Goal: Transaction & Acquisition: Subscribe to service/newsletter

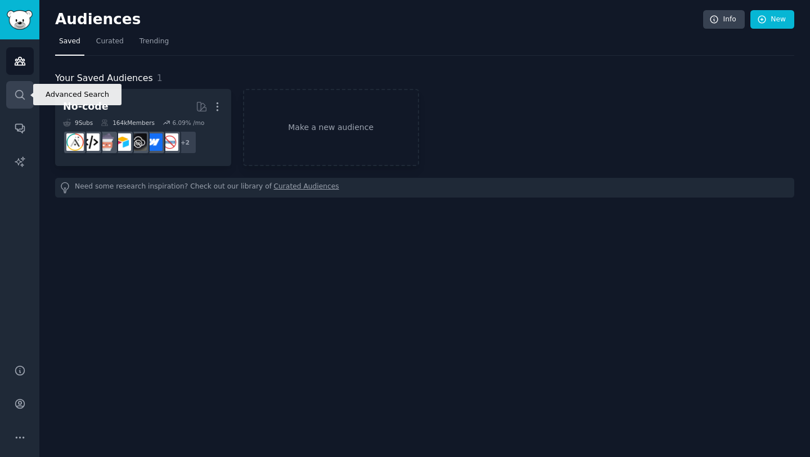
click at [19, 96] on icon "Sidebar" at bounding box center [20, 95] width 12 height 12
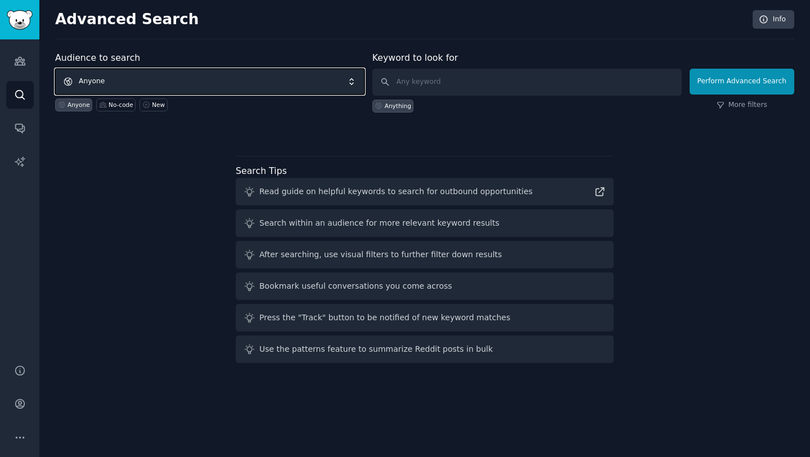
click at [282, 80] on span "Anyone" at bounding box center [209, 82] width 309 height 26
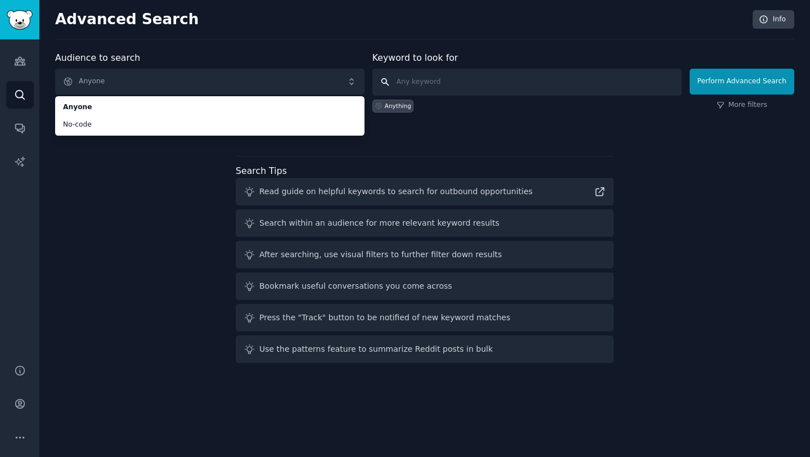
click at [409, 84] on input "text" at bounding box center [526, 82] width 309 height 27
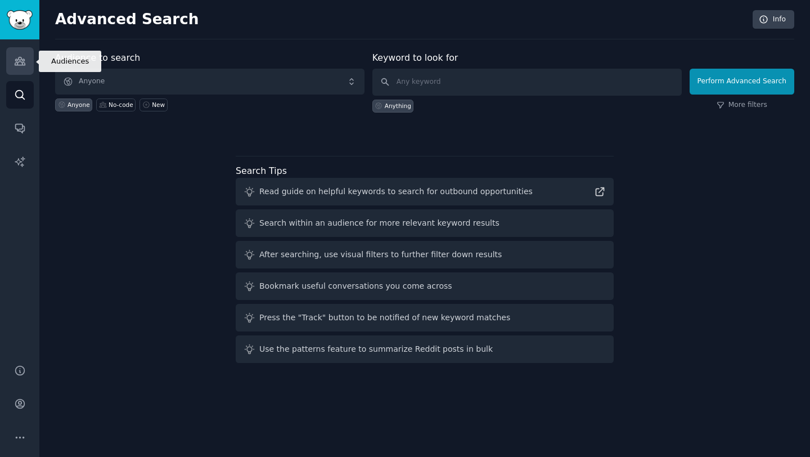
click at [19, 71] on link "Audiences" at bounding box center [20, 61] width 28 height 28
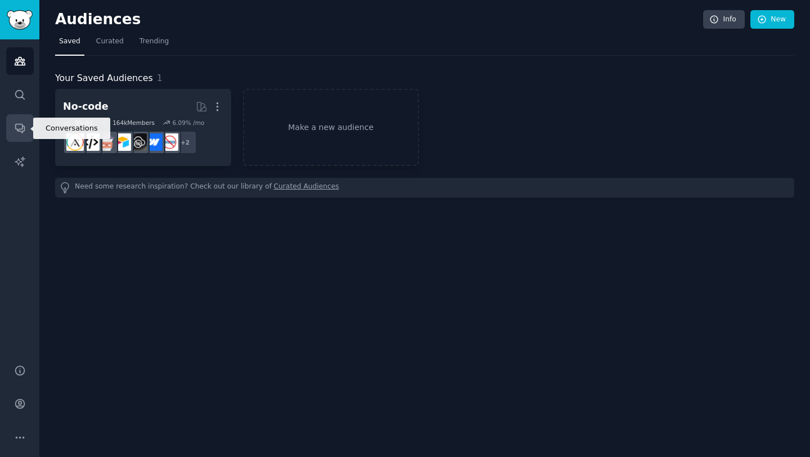
click at [24, 136] on link "Conversations" at bounding box center [20, 128] width 28 height 28
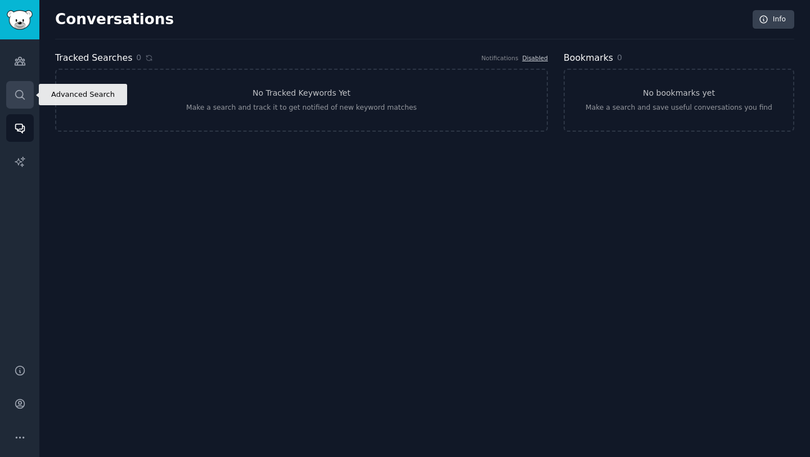
click at [15, 93] on icon "Sidebar" at bounding box center [19, 94] width 9 height 9
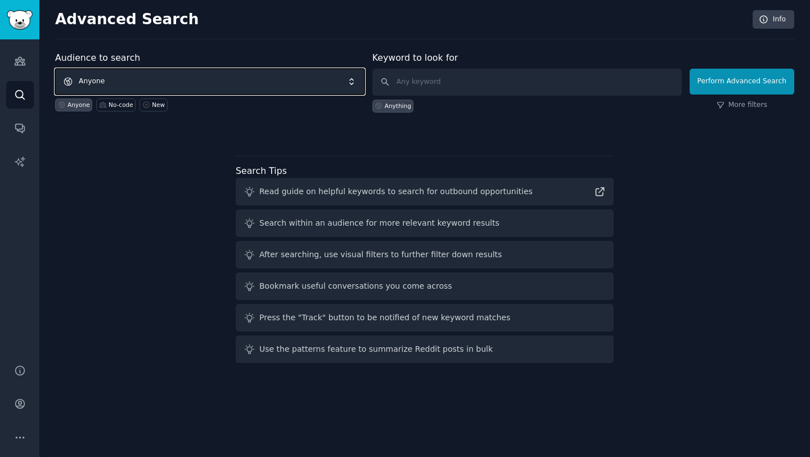
click at [191, 87] on span "Anyone" at bounding box center [209, 82] width 309 height 26
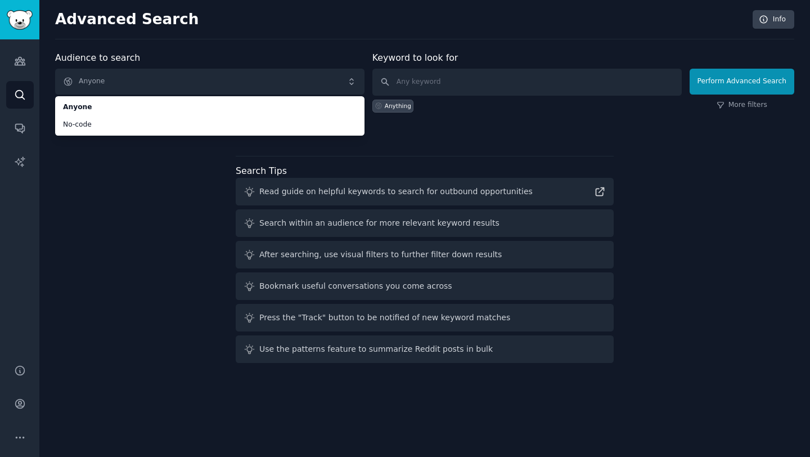
click at [132, 218] on div "Audience to search Anyone Anyone No-code Anyone No-code New Keyword to look for…" at bounding box center [424, 209] width 739 height 316
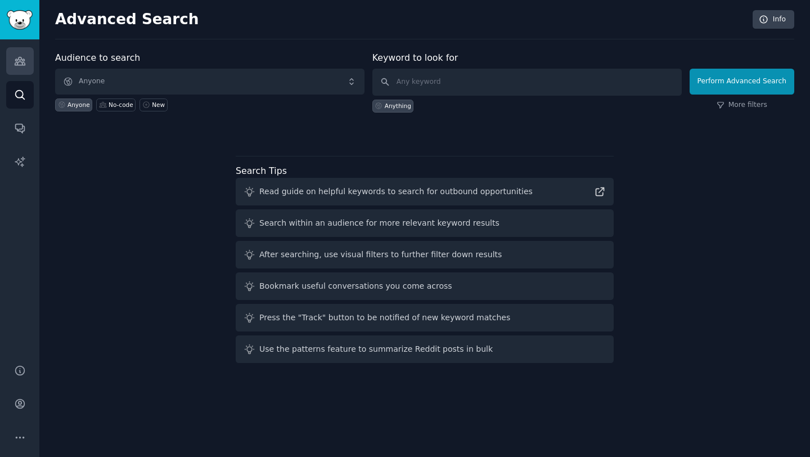
click at [20, 60] on icon "Sidebar" at bounding box center [20, 61] width 10 height 8
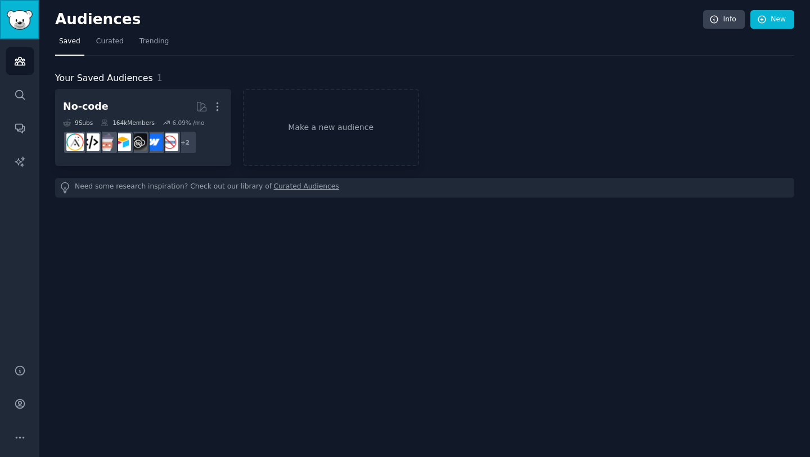
click at [25, 13] on img "Sidebar" at bounding box center [20, 20] width 26 height 20
click at [21, 432] on icon "Sidebar" at bounding box center [20, 437] width 12 height 12
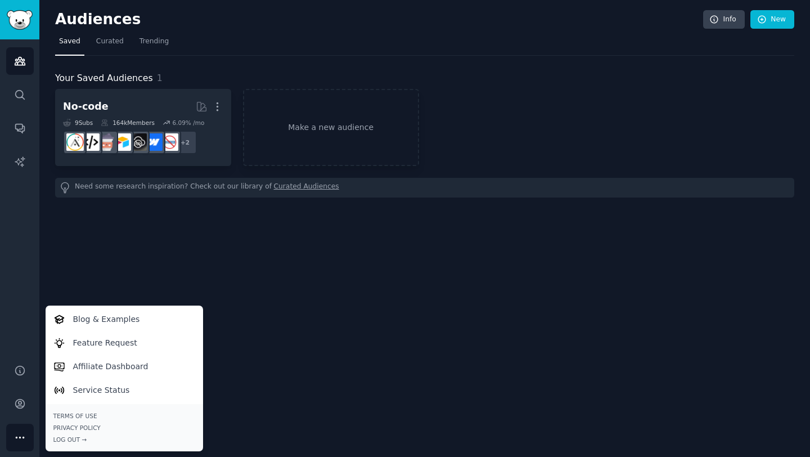
click at [79, 251] on div "Audiences Info New Saved Curated Trending Your Saved Audiences 1 No-code More 9…" at bounding box center [424, 228] width 770 height 457
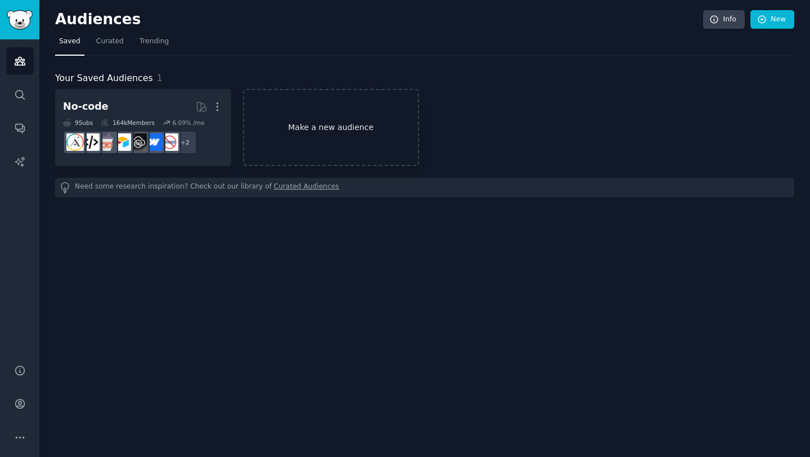
click at [281, 132] on link "Make a new audience" at bounding box center [331, 127] width 176 height 77
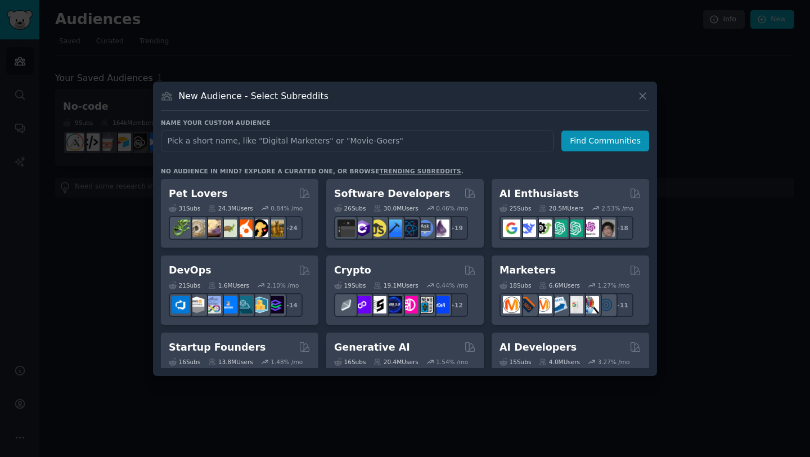
click at [417, 174] on div "No audience in mind? Explore a curated one, or browse trending subreddits ." at bounding box center [312, 171] width 303 height 8
click at [414, 171] on link "trending subreddits" at bounding box center [420, 171] width 82 height 7
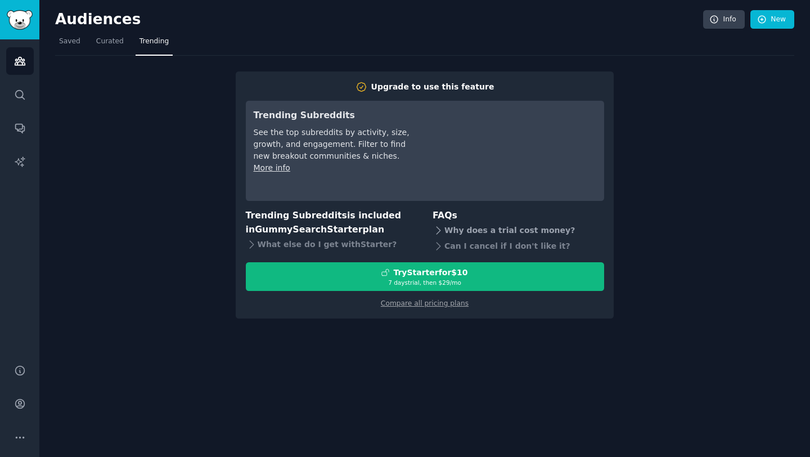
click at [438, 230] on icon at bounding box center [438, 230] width 12 height 12
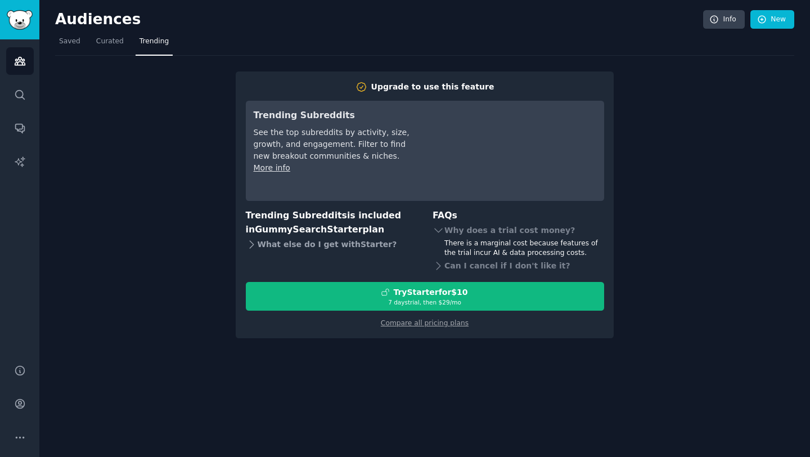
click at [318, 245] on div "What else do I get with Starter ?" at bounding box center [331, 244] width 171 height 16
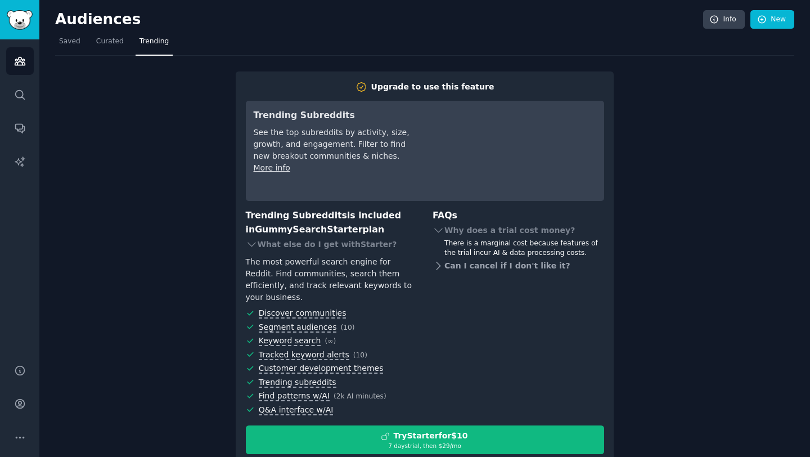
click at [458, 269] on div "Can I cancel if I don't like it?" at bounding box center [517, 266] width 171 height 16
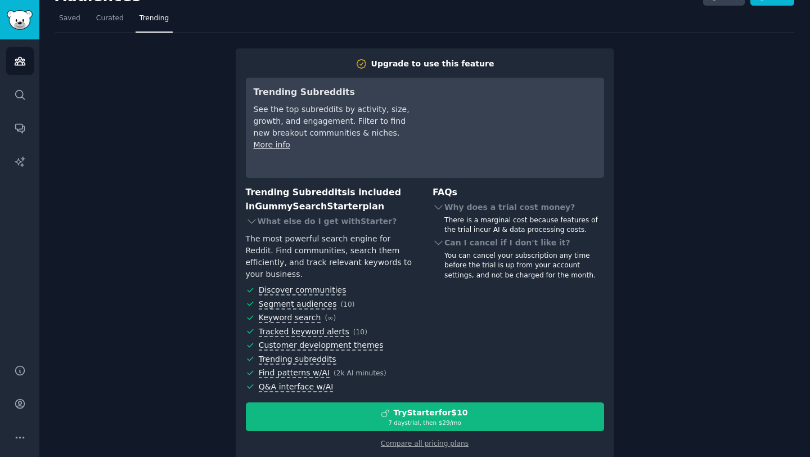
scroll to position [29, 0]
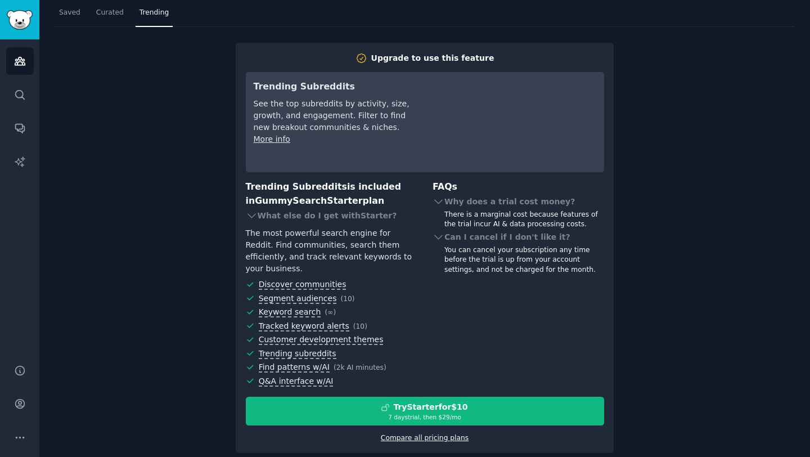
click at [416, 434] on link "Compare all pricing plans" at bounding box center [425, 438] width 88 height 8
